Goal: Task Accomplishment & Management: Complete application form

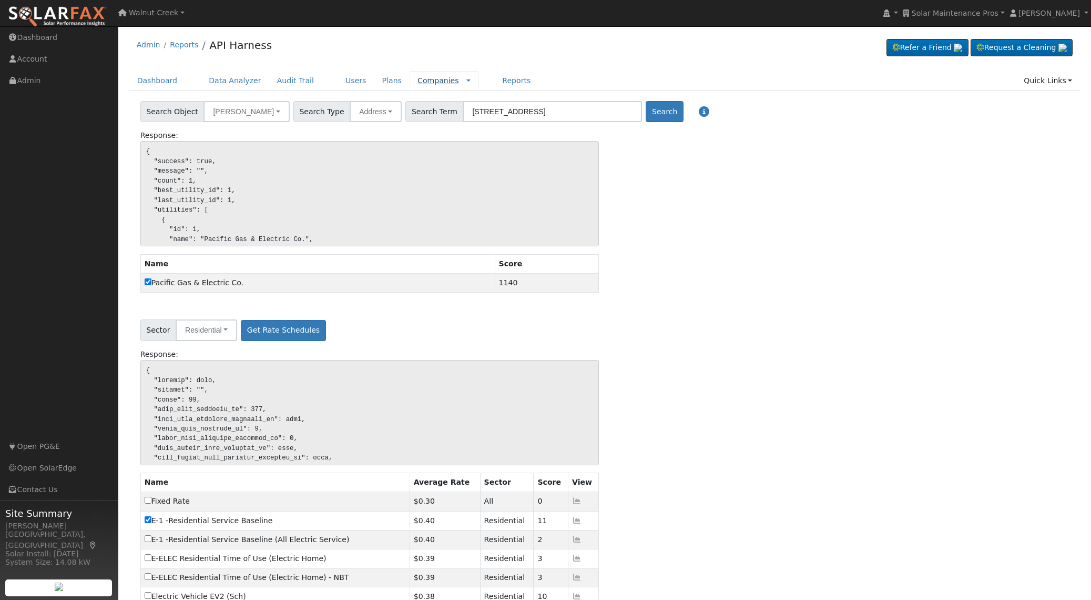
click at [432, 78] on link "Companies" at bounding box center [439, 80] width 42 height 8
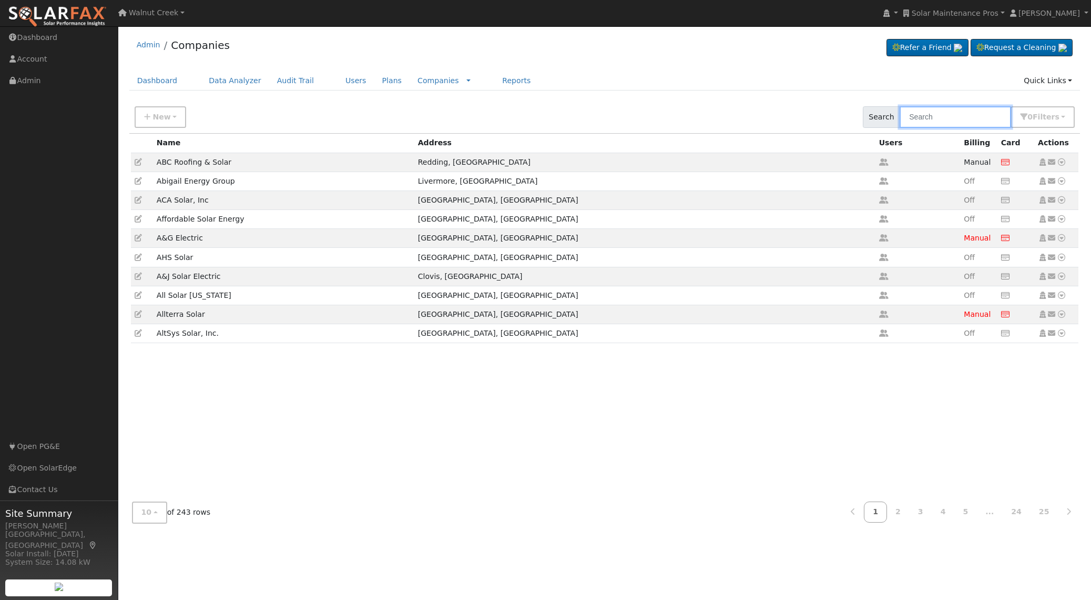
click at [946, 115] on input "text" at bounding box center [956, 117] width 112 height 22
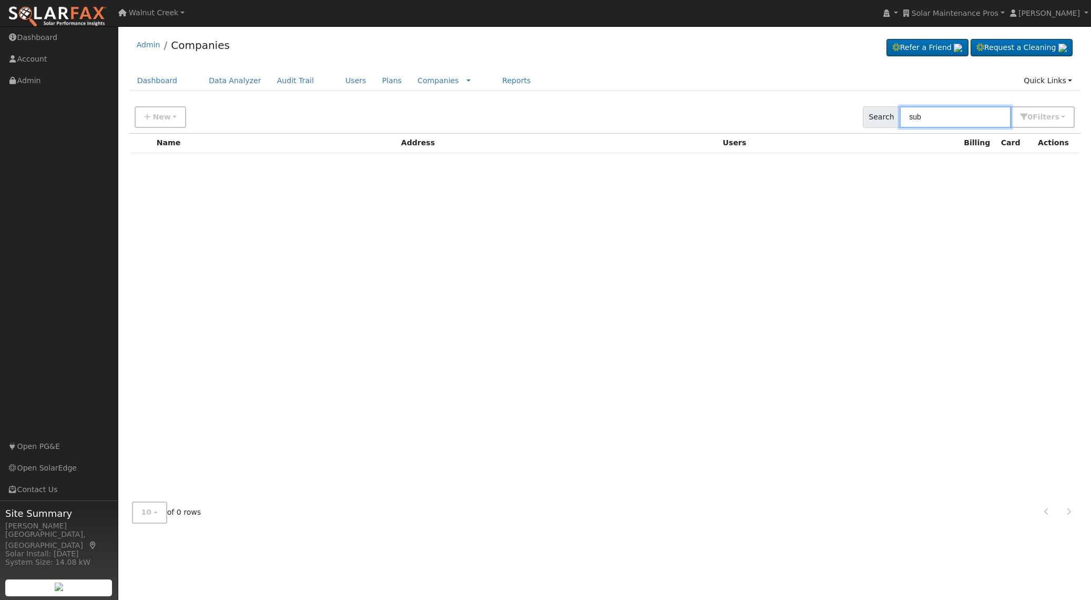
type input "sub"
click at [142, 118] on button "New" at bounding box center [161, 117] width 52 height 22
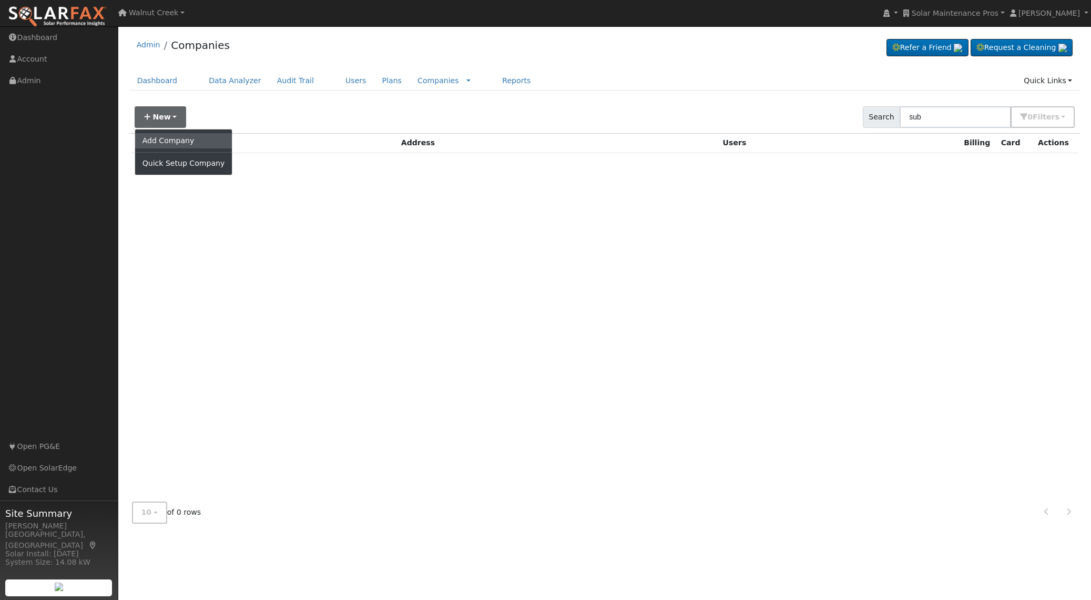
click at [195, 138] on link "Add Company" at bounding box center [183, 140] width 97 height 15
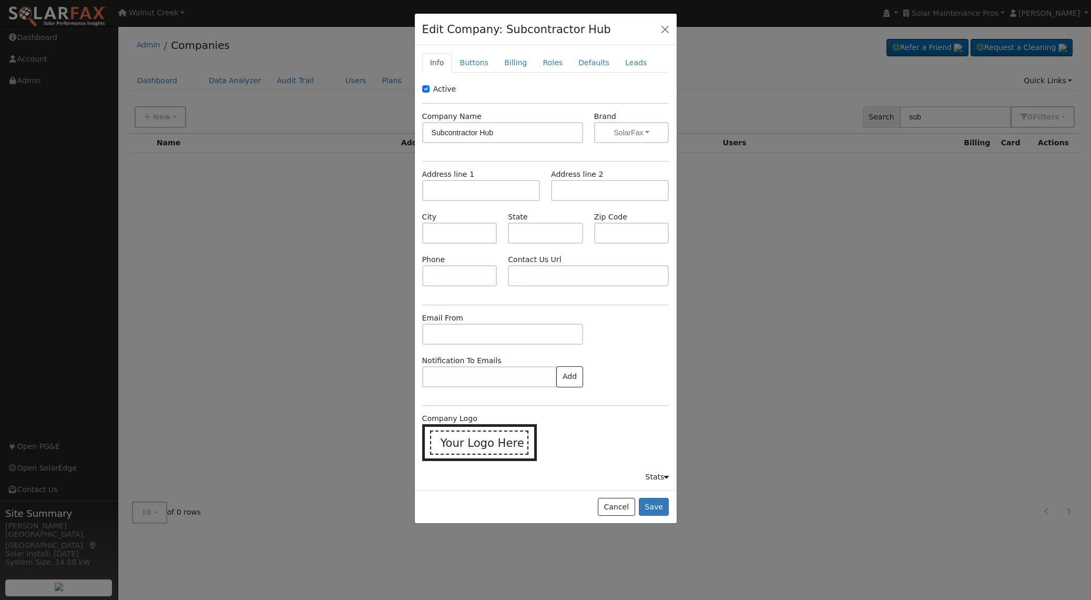
type input "Subcontractor Hub"
click at [460, 190] on input "text" at bounding box center [481, 190] width 118 height 21
paste input "136 Heber Ave, Park City, Utah 84060"
type input "136 Heber Avenue"
type input "Park City"
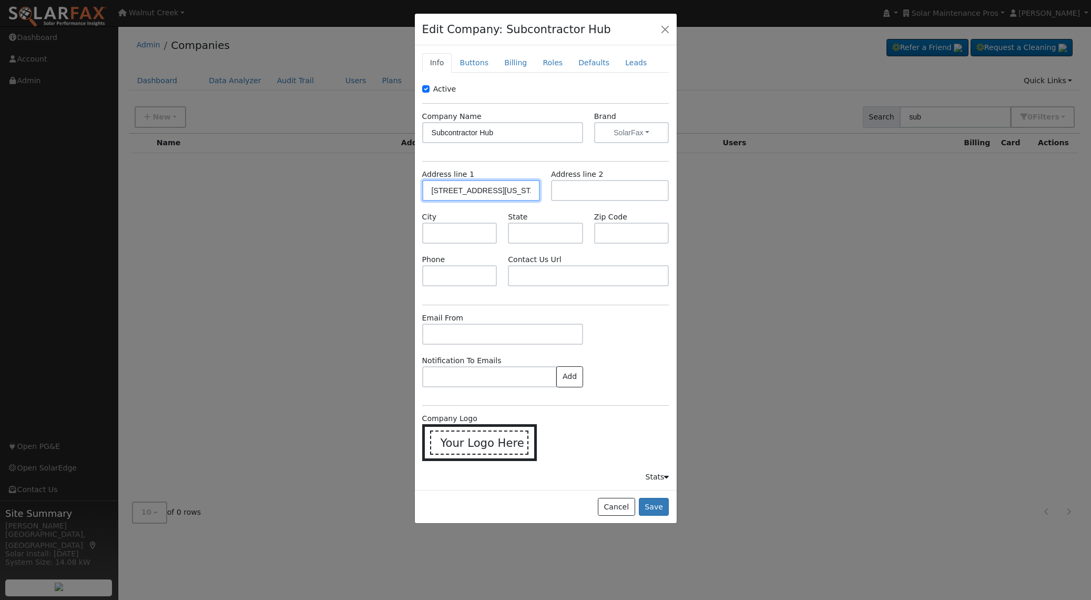
type input "UT"
type input "84060"
click at [568, 168] on div "Active Company Name Subcontractor Hub Brand SolarFax SolarFax WattsTrue Know Tr…" at bounding box center [545, 283] width 247 height 399
click at [464, 276] on input "text" at bounding box center [459, 275] width 75 height 21
paste input "866-498-3244"
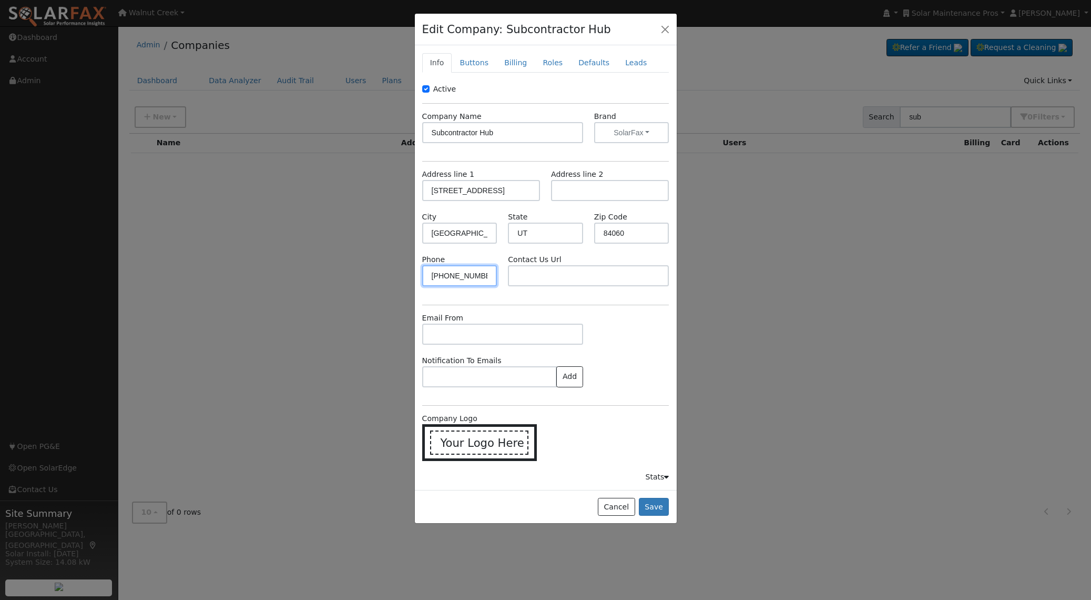
type input "866-498-3244"
click at [494, 336] on input "text" at bounding box center [502, 333] width 161 height 21
paste input "support@subcontractorhub.com"
type input "support@subcontractorhub.com"
click at [561, 279] on input "text" at bounding box center [588, 275] width 161 height 21
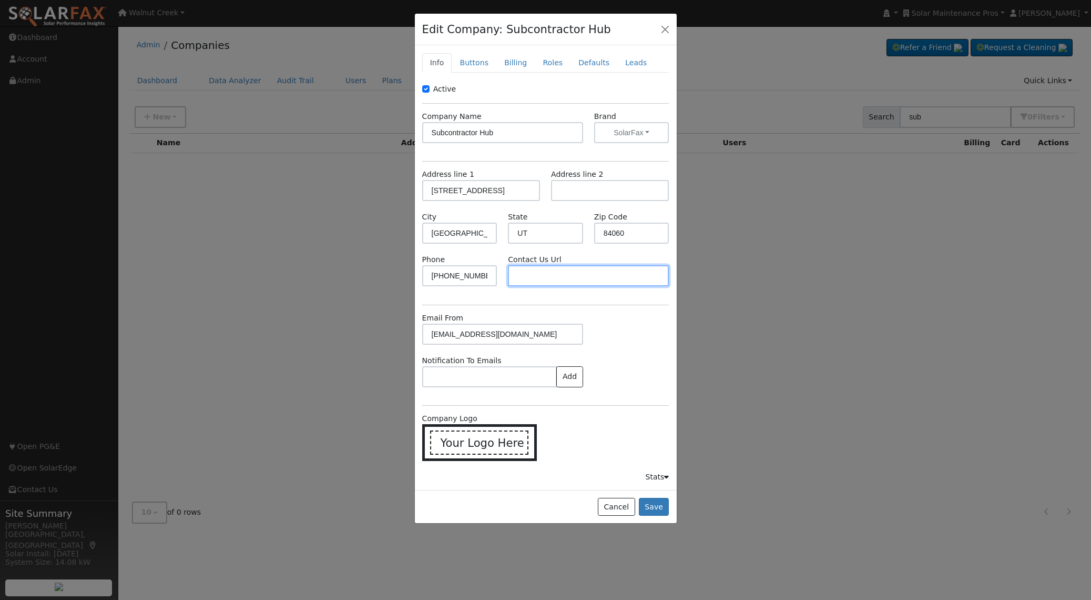
paste input "https://subcontractorhub.com/support"
type input "https://subcontractorhub.com/"
click at [468, 64] on link "Buttons" at bounding box center [474, 62] width 45 height 19
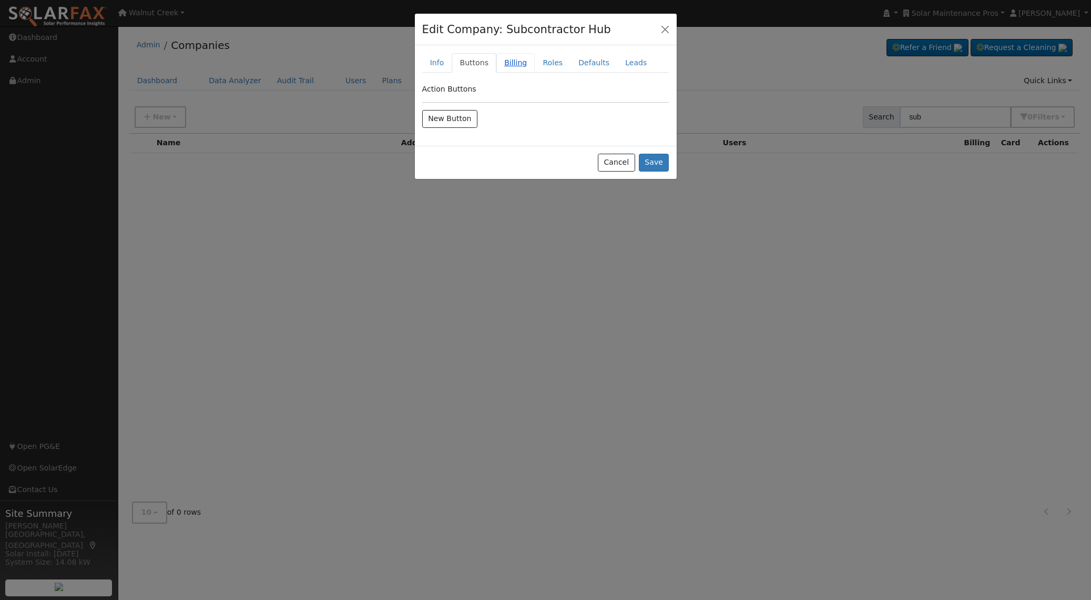
click at [511, 63] on link "Billing" at bounding box center [516, 62] width 38 height 19
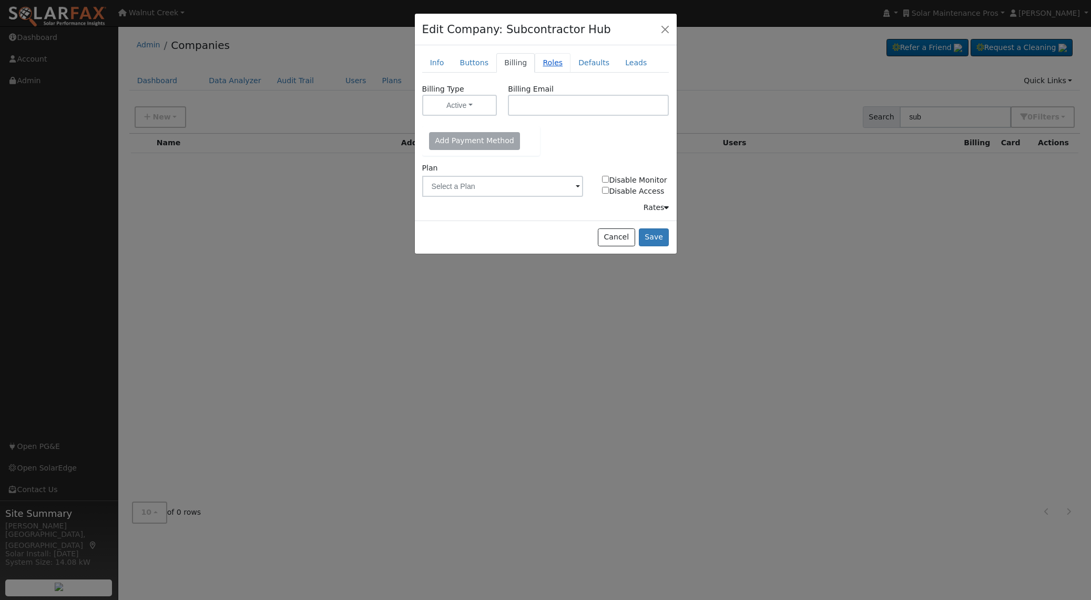
click at [549, 63] on link "Roles" at bounding box center [553, 62] width 36 height 19
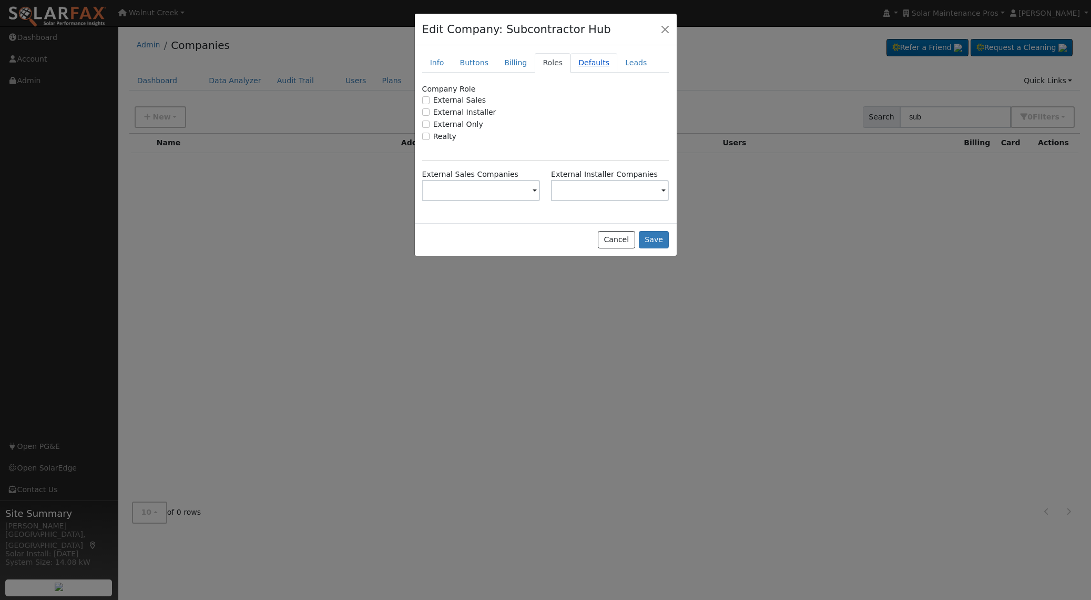
click at [604, 60] on link "Defaults" at bounding box center [594, 62] width 47 height 19
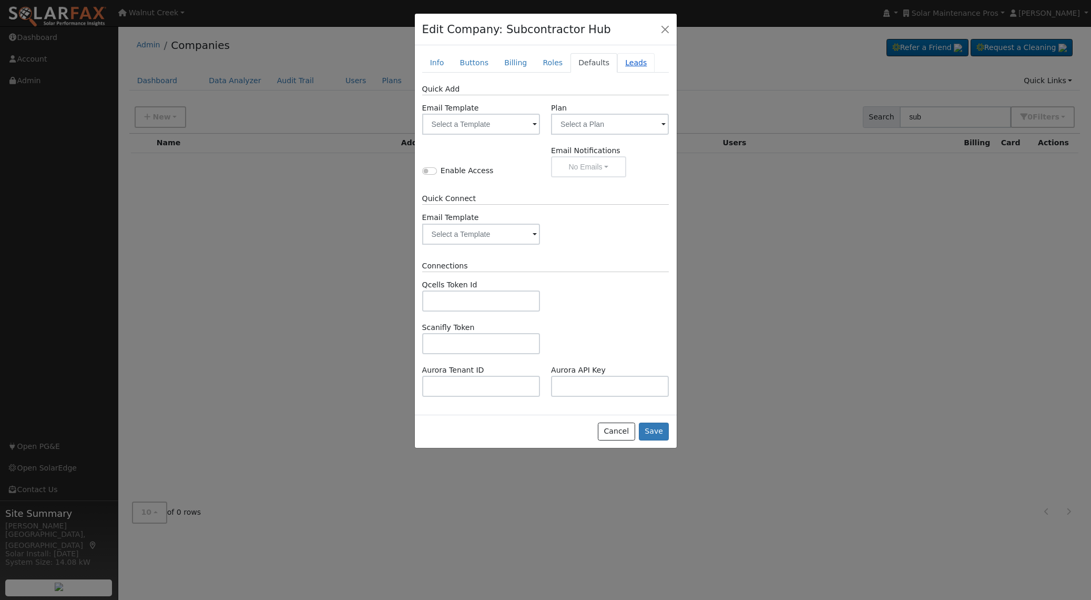
click at [619, 59] on link "Leads" at bounding box center [635, 62] width 37 height 19
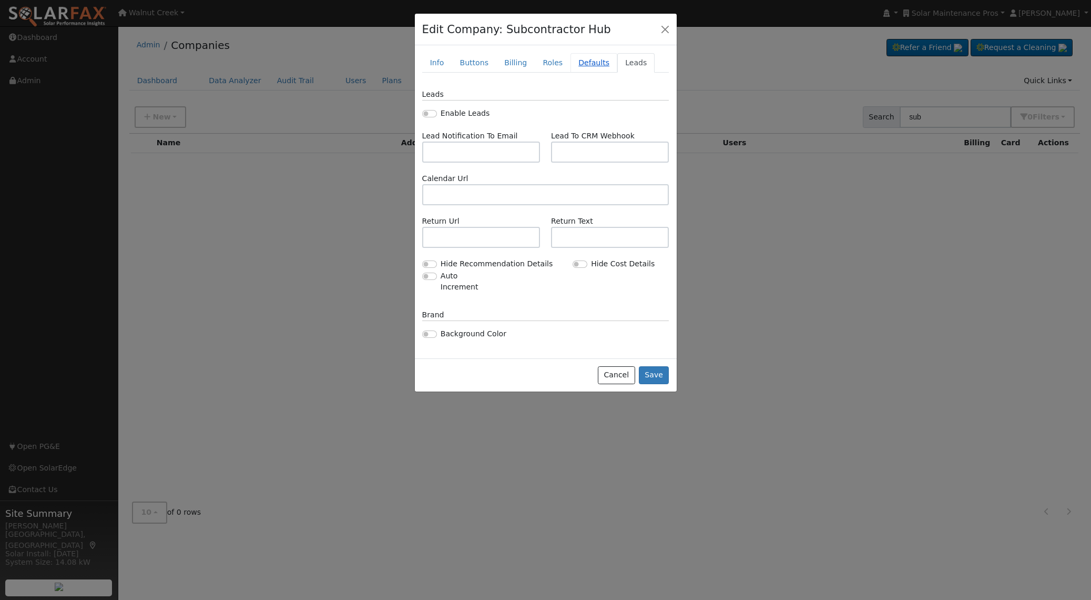
click at [576, 60] on link "Defaults" at bounding box center [594, 62] width 47 height 19
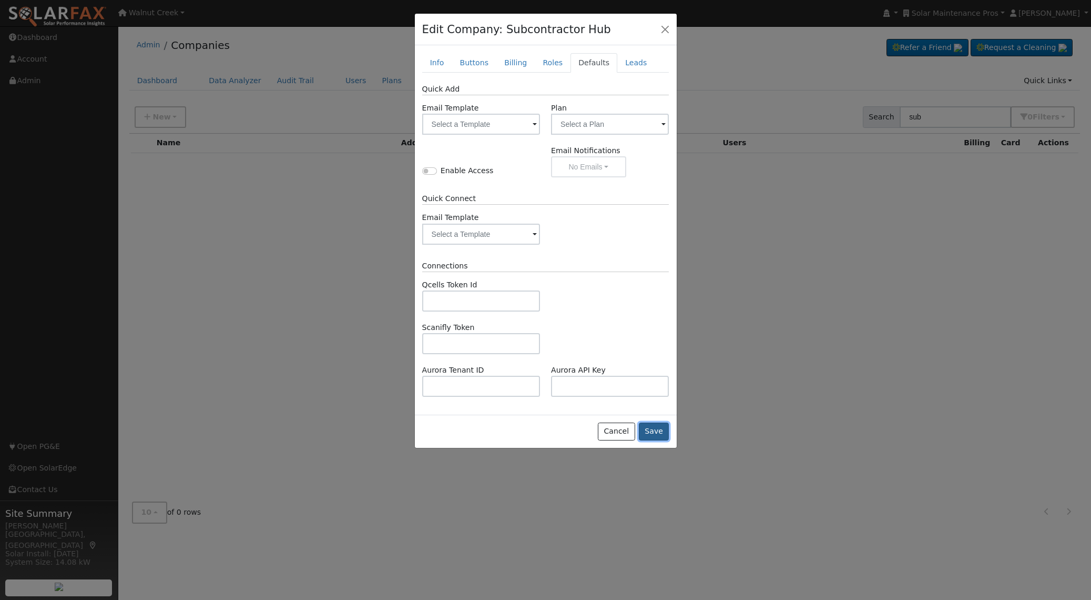
click at [662, 433] on button "Save" at bounding box center [654, 431] width 31 height 18
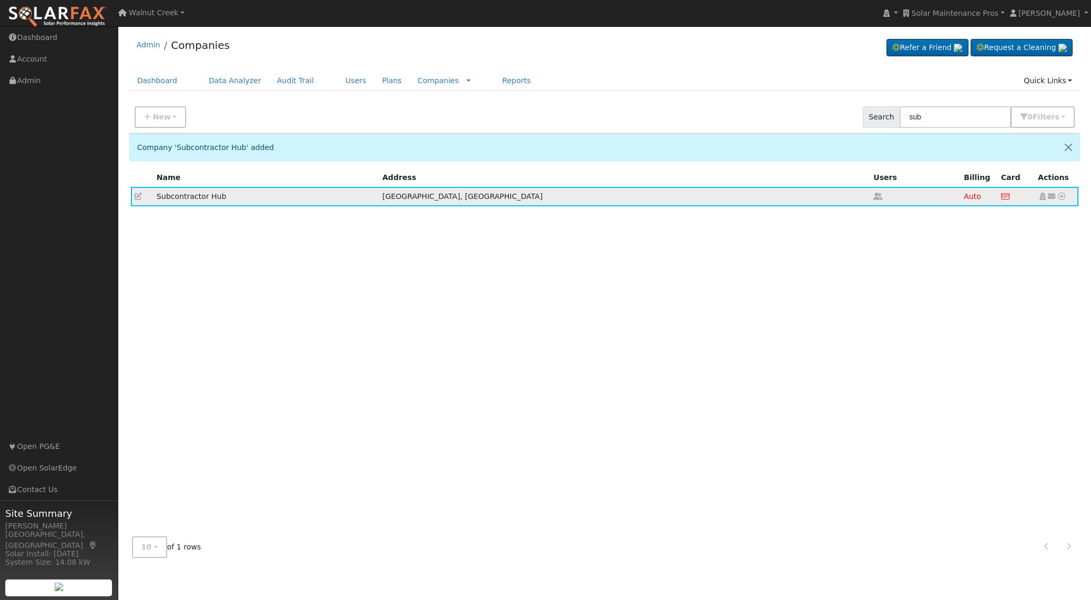
click at [1064, 195] on icon at bounding box center [1061, 196] width 9 height 7
click at [1030, 249] on link "Get API Key" at bounding box center [1023, 244] width 86 height 15
click at [499, 79] on link "Reports" at bounding box center [516, 80] width 44 height 19
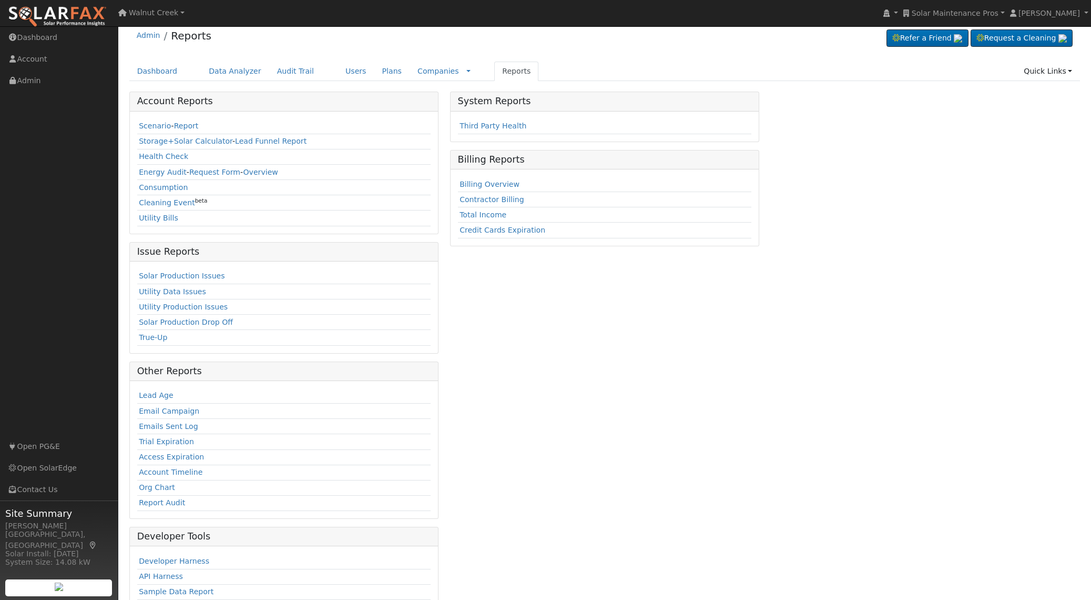
scroll to position [46, 0]
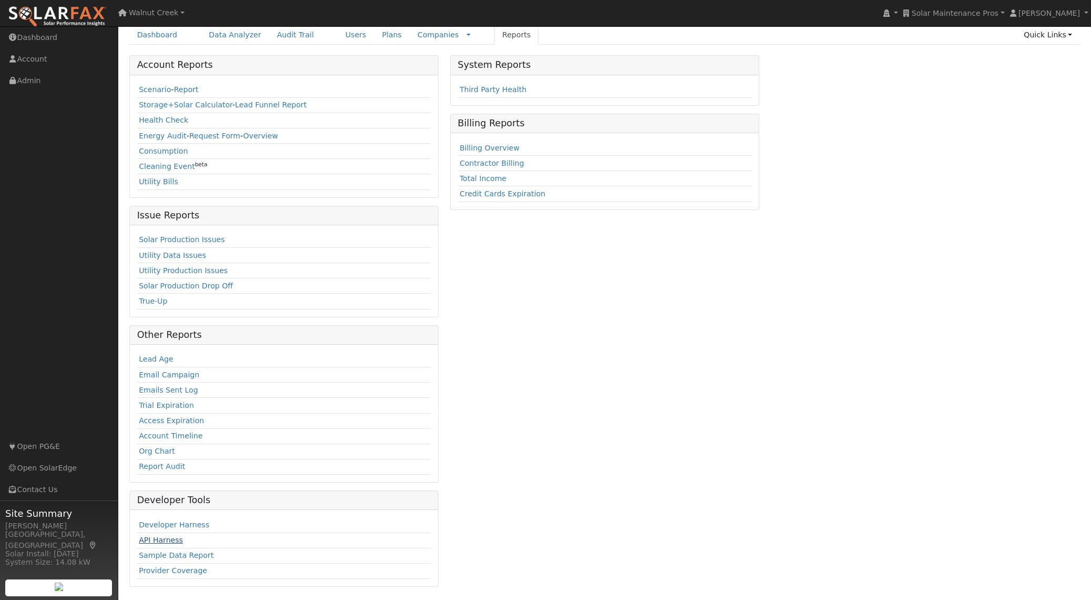
click at [162, 540] on link "API Harness" at bounding box center [161, 539] width 44 height 8
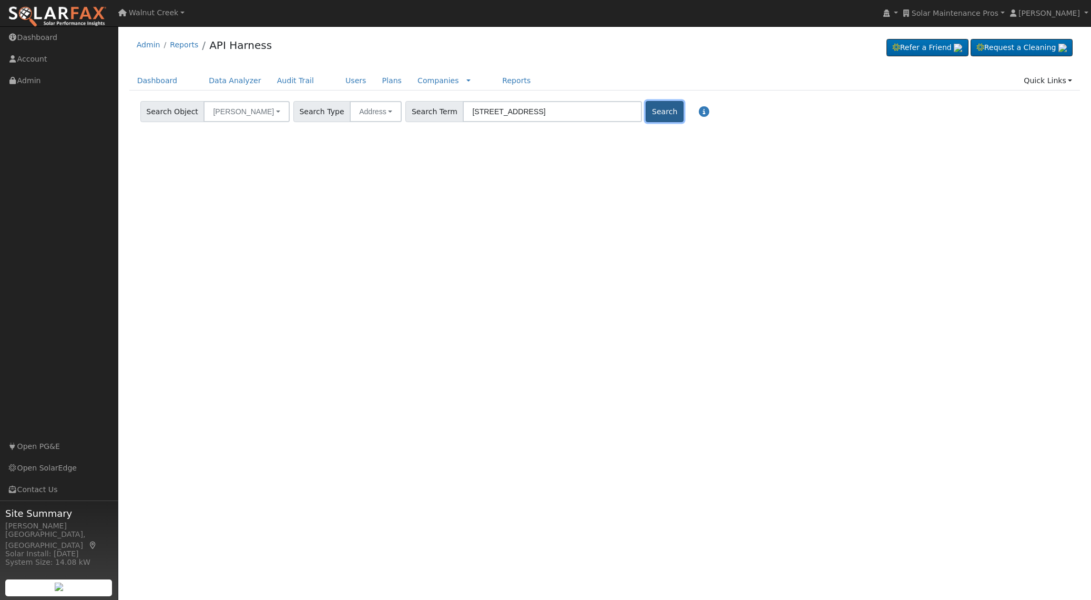
click at [646, 118] on button "Search" at bounding box center [664, 111] width 37 height 21
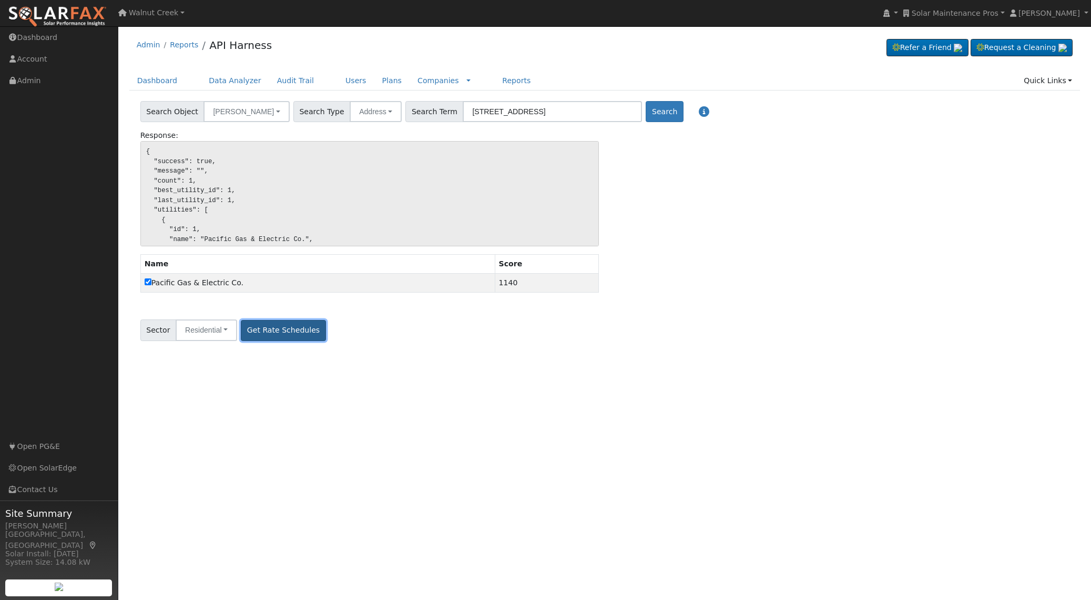
click at [306, 320] on button "Get Rate Schedules" at bounding box center [283, 330] width 85 height 21
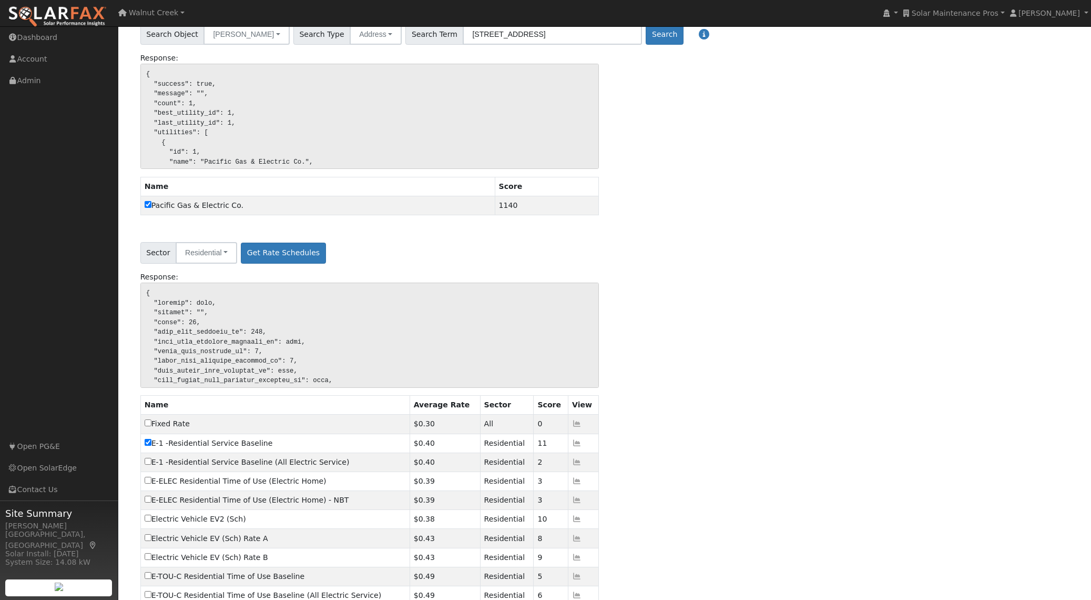
scroll to position [200, 0]
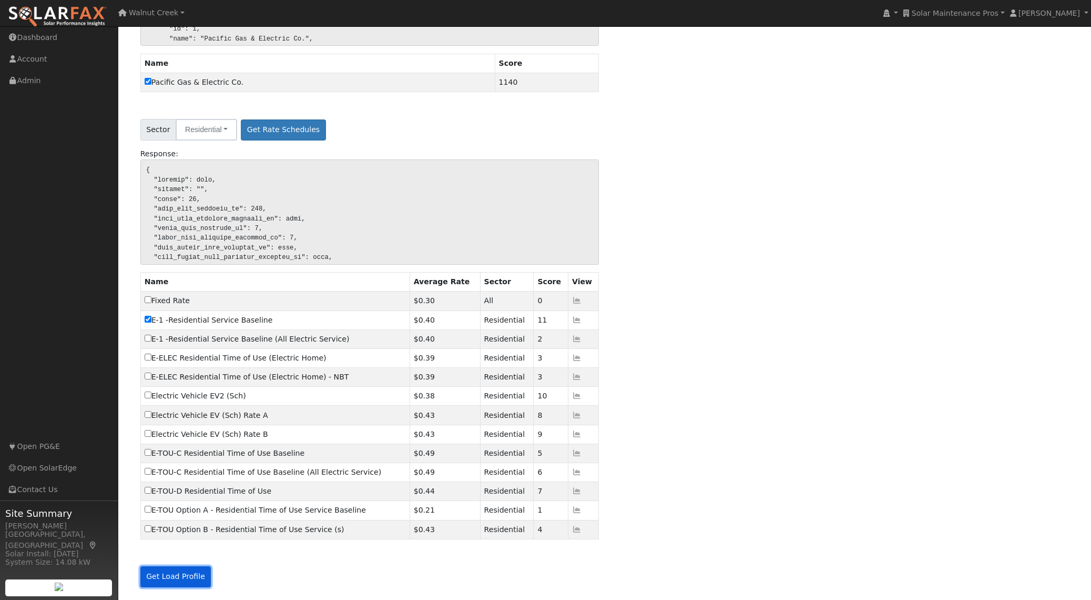
drag, startPoint x: 170, startPoint y: 571, endPoint x: 184, endPoint y: 570, distance: 13.7
click at [170, 571] on button "Get Load Profile" at bounding box center [175, 576] width 71 height 21
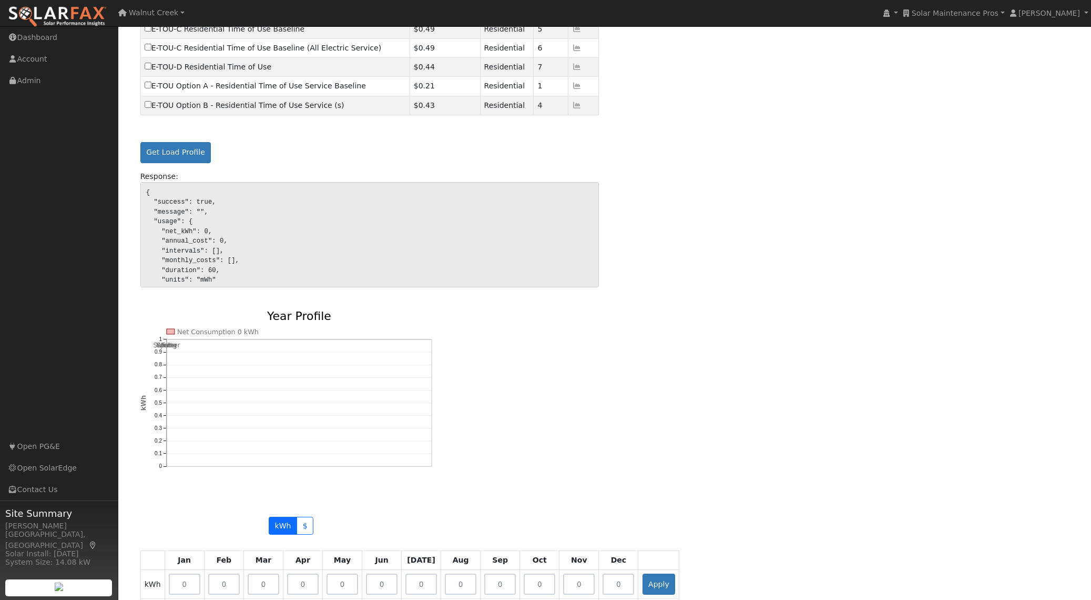
scroll to position [628, 0]
